Goal: Task Accomplishment & Management: Manage account settings

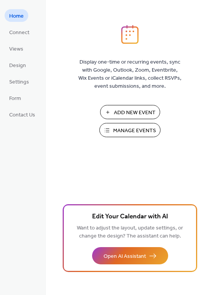
click at [131, 134] on span "Manage Events" at bounding box center [134, 131] width 43 height 8
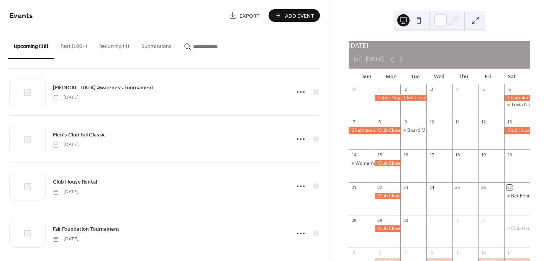
scroll to position [191, 0]
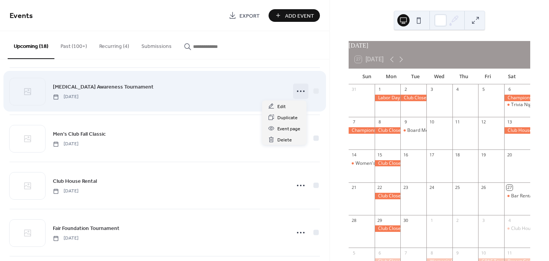
click at [297, 91] on circle at bounding box center [298, 91] width 2 height 2
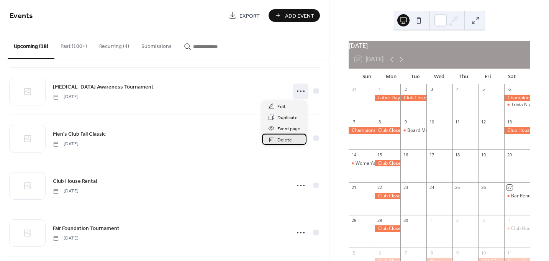
click at [276, 141] on div "Delete" at bounding box center [284, 139] width 44 height 11
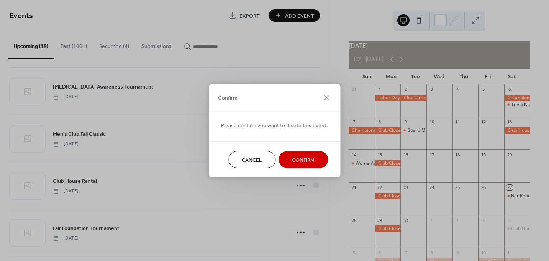
click at [303, 160] on span "Confirm" at bounding box center [303, 160] width 23 height 8
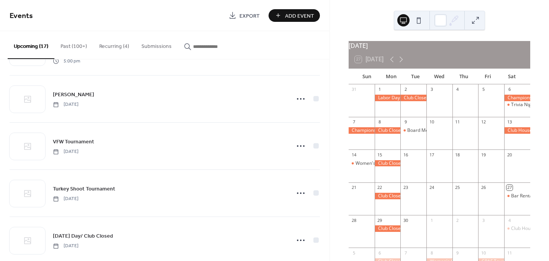
scroll to position [421, 0]
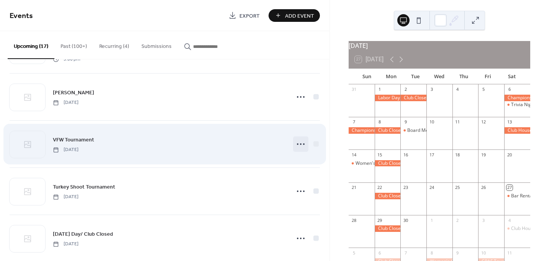
click at [299, 142] on icon at bounding box center [300, 144] width 12 height 12
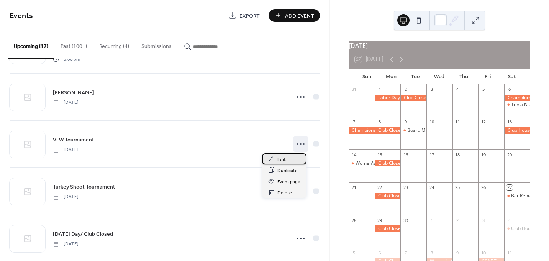
click at [278, 158] on span "Edit" at bounding box center [281, 159] width 8 height 8
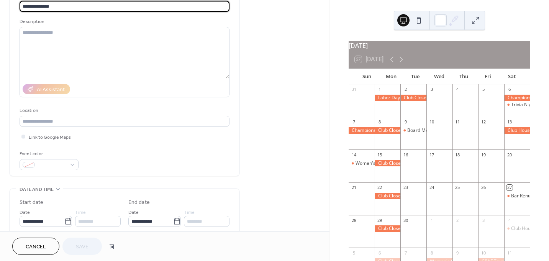
scroll to position [153, 0]
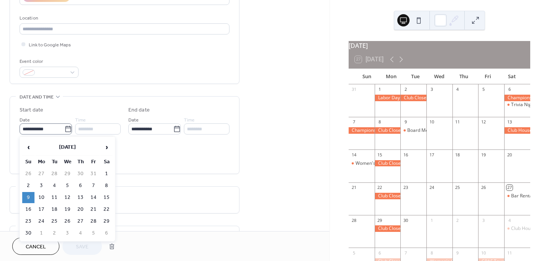
click at [65, 130] on icon at bounding box center [68, 129] width 8 height 8
click at [64, 130] on input "**********" at bounding box center [42, 128] width 45 height 11
click at [53, 196] on td "11" at bounding box center [54, 197] width 12 height 11
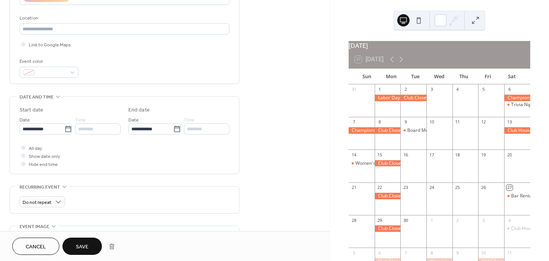
type input "**********"
click at [89, 244] on button "Save" at bounding box center [81, 245] width 39 height 17
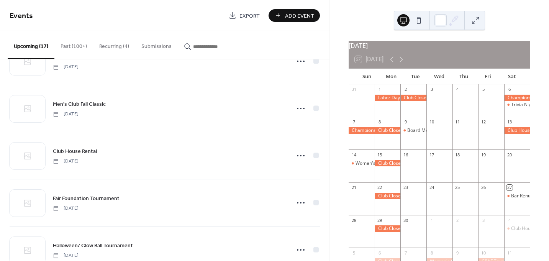
scroll to position [191, 0]
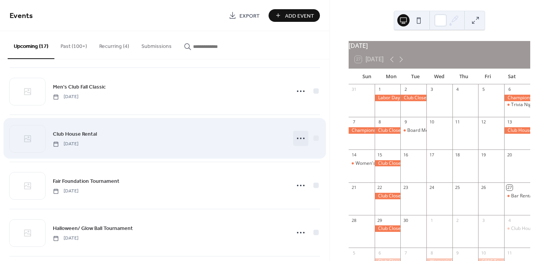
click at [298, 139] on icon at bounding box center [300, 138] width 12 height 12
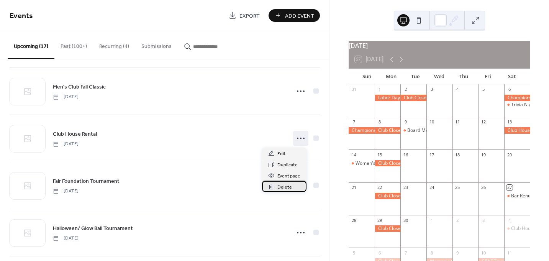
click at [284, 187] on span "Delete" at bounding box center [284, 187] width 15 height 8
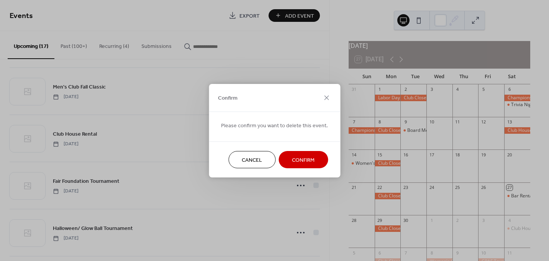
click at [294, 159] on span "Confirm" at bounding box center [303, 160] width 23 height 8
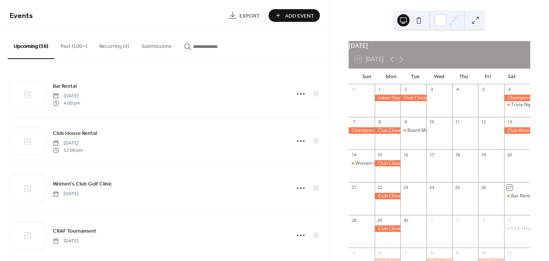
scroll to position [0, 0]
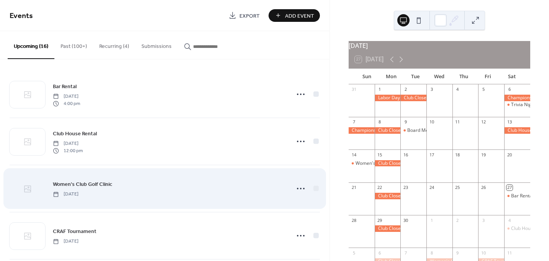
click at [23, 186] on icon at bounding box center [27, 188] width 9 height 9
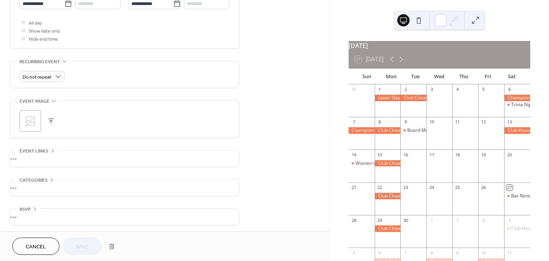
scroll to position [280, 0]
click at [51, 116] on button "button" at bounding box center [51, 119] width 11 height 11
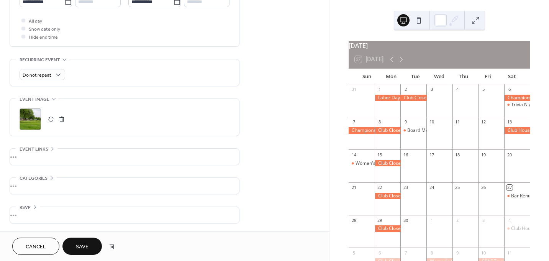
click at [80, 246] on span "Save" at bounding box center [82, 247] width 13 height 8
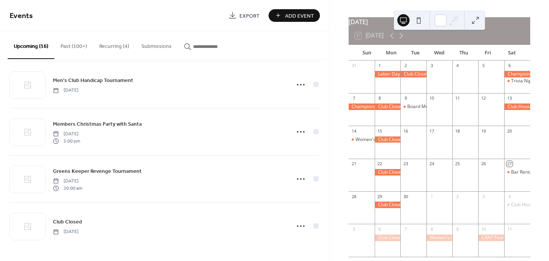
scroll to position [65, 0]
